Goal: Browse casually

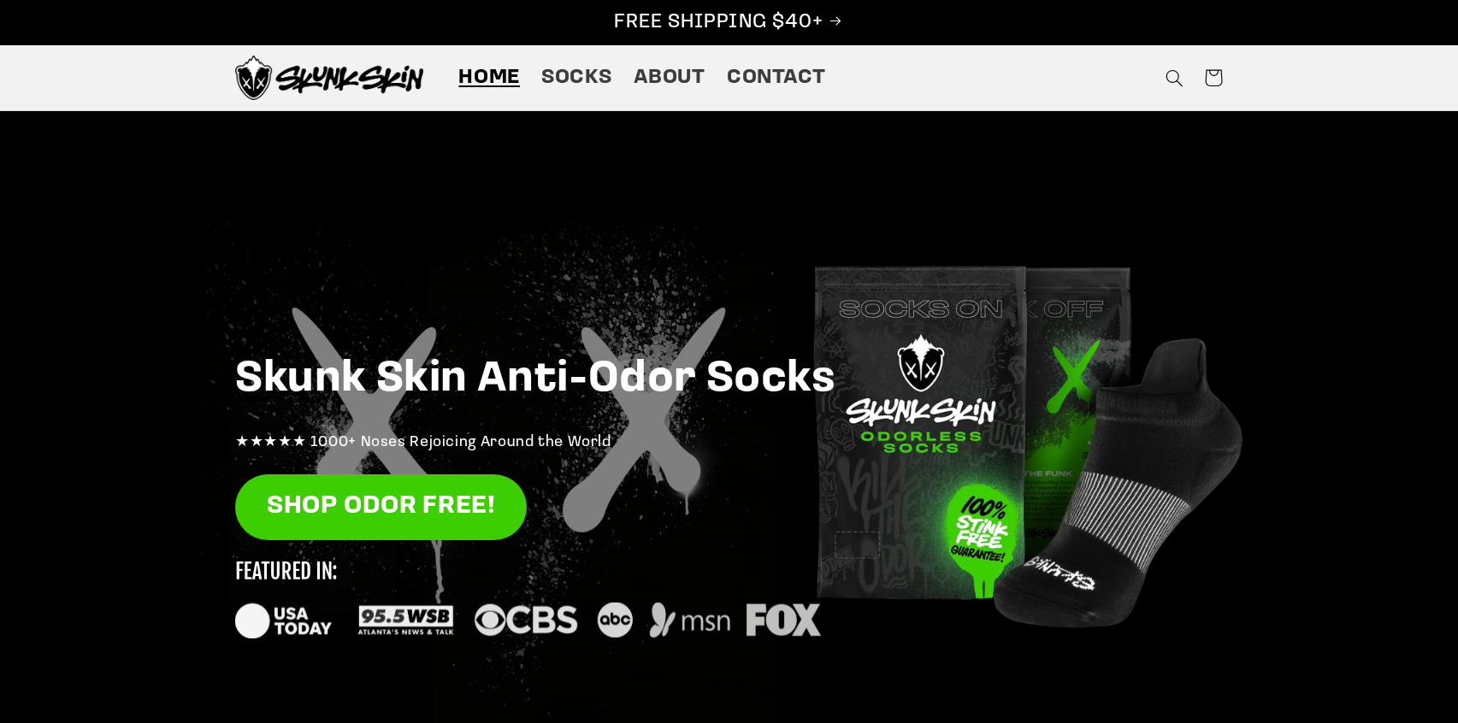
click at [320, 78] on img at bounding box center [329, 78] width 188 height 44
